Goal: Information Seeking & Learning: Find specific fact

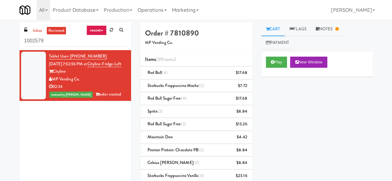
click at [259, 60] on div "Cart Flags Notes Payment Play New Window Primary Flag Clear Flag if unable to d…" at bounding box center [316, 100] width 121 height 156
click at [265, 60] on div "Play New Window" at bounding box center [317, 64] width 112 height 25
click at [269, 61] on button "Play" at bounding box center [276, 62] width 21 height 11
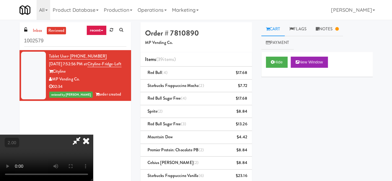
drag, startPoint x: 228, startPoint y: 55, endPoint x: 254, endPoint y: 54, distance: 25.8
click at [93, 135] on icon at bounding box center [86, 141] width 14 height 12
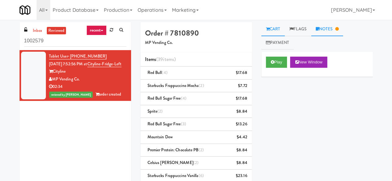
click at [335, 29] on link "Notes" at bounding box center [327, 29] width 32 height 14
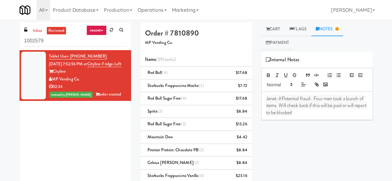
click at [275, 99] on span "Jenet: #Potential fraud- Four men took a bunch of items. Will check back if thi…" at bounding box center [316, 105] width 101 height 21
click at [278, 101] on span "Jenet: #Potential fraud- Four men took a bunch of items. Will check back if thi…" at bounding box center [316, 105] width 101 height 21
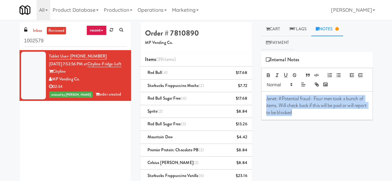
click at [278, 101] on span "Jenet: #Potential fraud- Four men took a bunch of items. Will check back if thi…" at bounding box center [316, 105] width 101 height 21
copy span "Jenet: #Potential fraud- Four men took a bunch of items. Will check back if thi…"
